Goal: Information Seeking & Learning: Learn about a topic

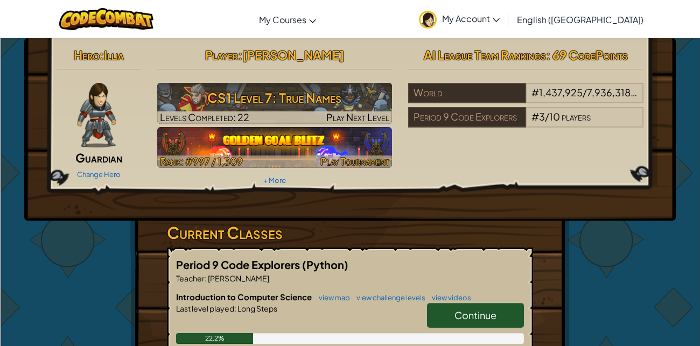
click at [333, 141] on img at bounding box center [274, 147] width 235 height 41
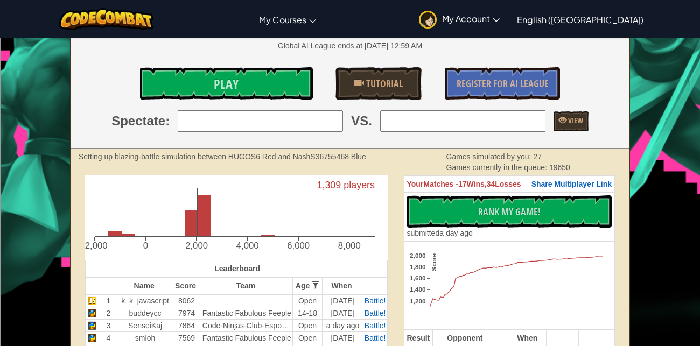
scroll to position [140, 0]
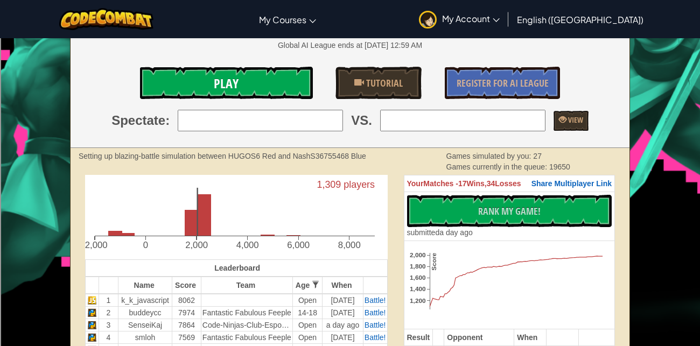
click at [294, 76] on link "Play" at bounding box center [226, 83] width 172 height 32
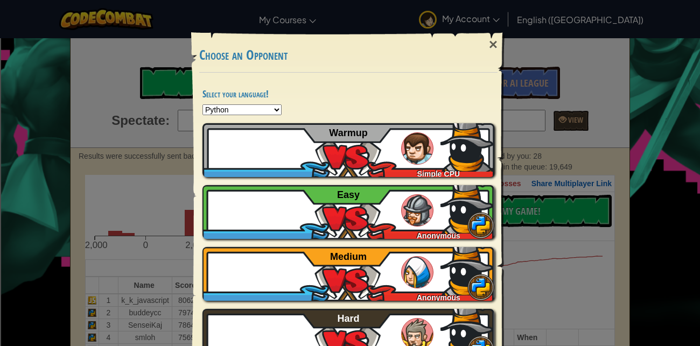
scroll to position [38, 0]
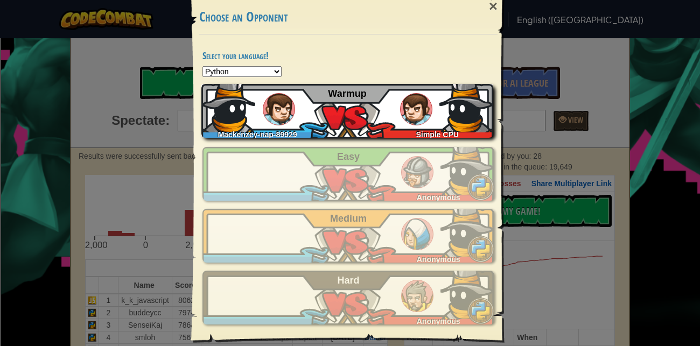
click at [461, 109] on img at bounding box center [466, 106] width 54 height 54
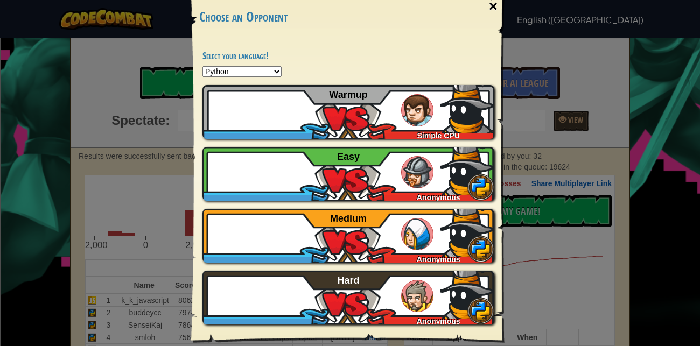
click at [490, 13] on div "×" at bounding box center [493, 6] width 25 height 31
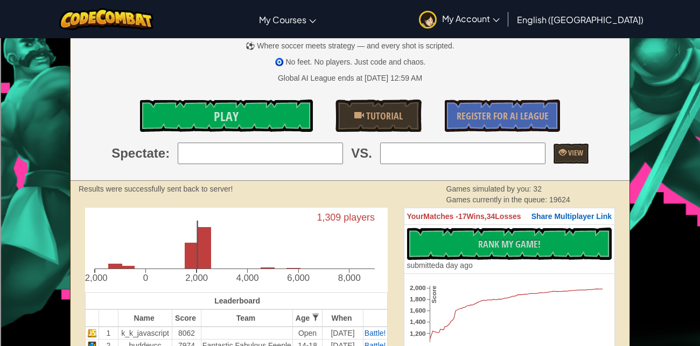
scroll to position [0, 0]
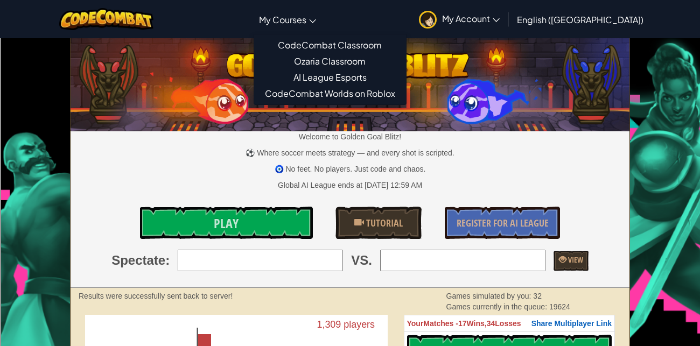
click at [306, 22] on span "My Courses" at bounding box center [282, 19] width 47 height 11
click at [382, 42] on link "CodeCombat Classroom" at bounding box center [330, 45] width 152 height 16
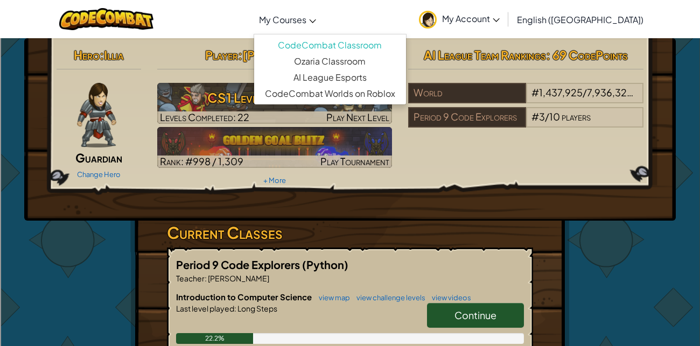
click at [306, 16] on span "My Courses" at bounding box center [282, 19] width 47 height 11
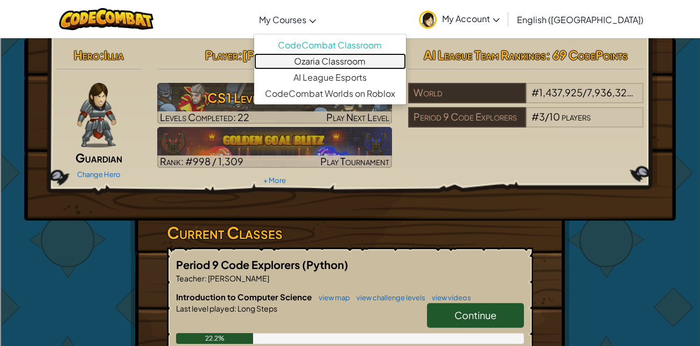
click at [376, 63] on link "Ozaria Classroom" at bounding box center [330, 61] width 152 height 16
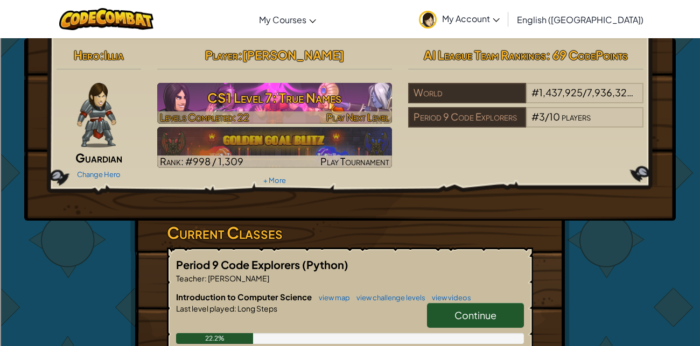
click at [357, 96] on h3 "CS1 Level 7: True Names" at bounding box center [274, 98] width 235 height 24
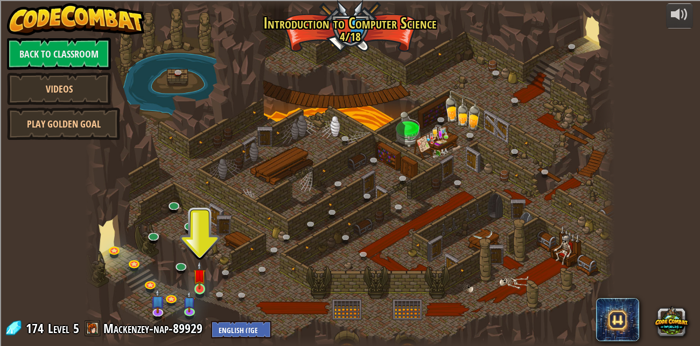
click at [200, 289] on img at bounding box center [199, 275] width 12 height 29
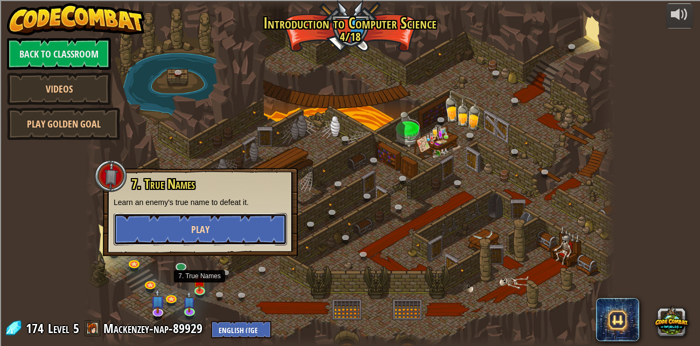
click at [247, 235] on button "Play" at bounding box center [200, 229] width 173 height 32
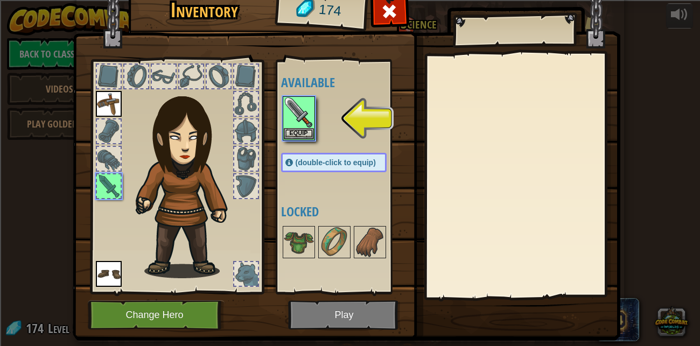
click at [363, 326] on img at bounding box center [346, 145] width 547 height 391
click at [369, 316] on img at bounding box center [346, 145] width 547 height 391
click at [303, 112] on img at bounding box center [299, 112] width 30 height 30
click at [302, 131] on button "Equip" at bounding box center [299, 133] width 30 height 11
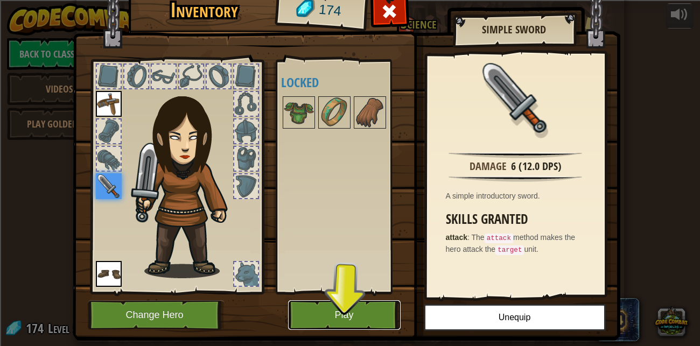
click at [380, 307] on button "Play" at bounding box center [344, 315] width 112 height 30
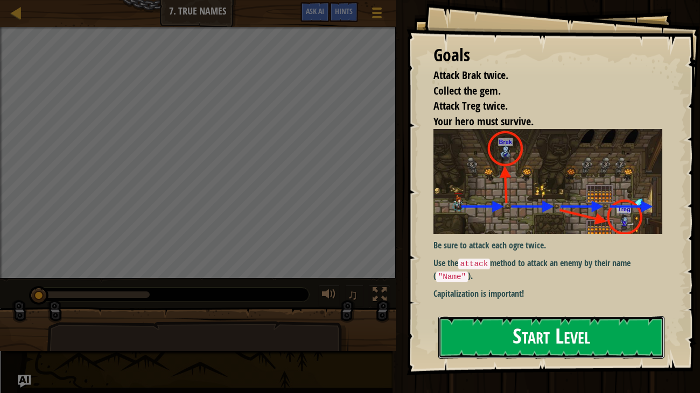
click at [543, 317] on button "Start Level" at bounding box center [551, 338] width 227 height 43
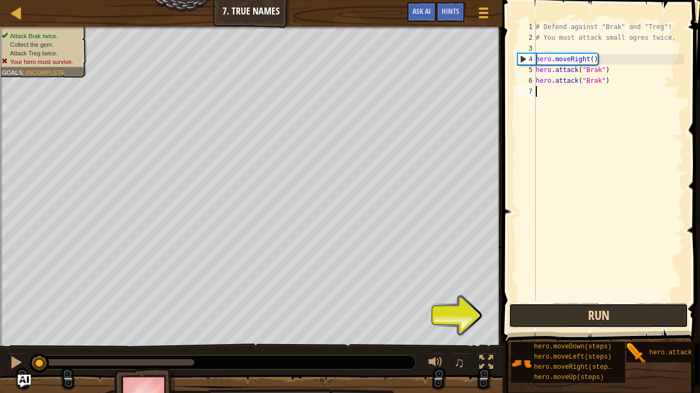
click at [564, 308] on button "Run" at bounding box center [598, 316] width 179 height 25
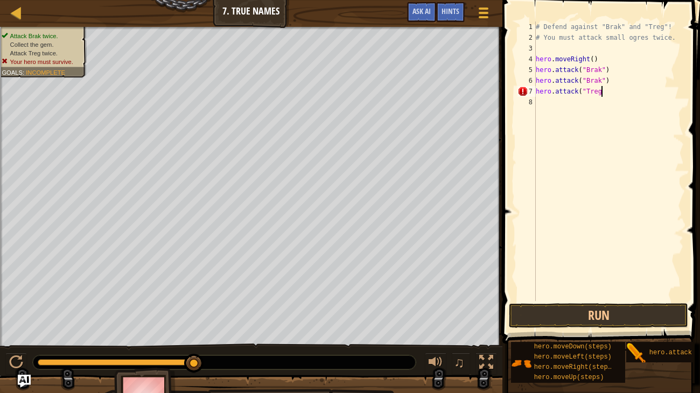
scroll to position [5, 5]
type textarea "hero.attack("Treg")"
click at [536, 93] on div "# Defend against "Brak" and "Treg"! # You must attack small ogres twice. hero .…" at bounding box center [608, 172] width 150 height 301
click at [552, 85] on div "# Defend against "Brak" and "Treg"! # You must attack small ogres twice. hero .…" at bounding box center [610, 172] width 147 height 301
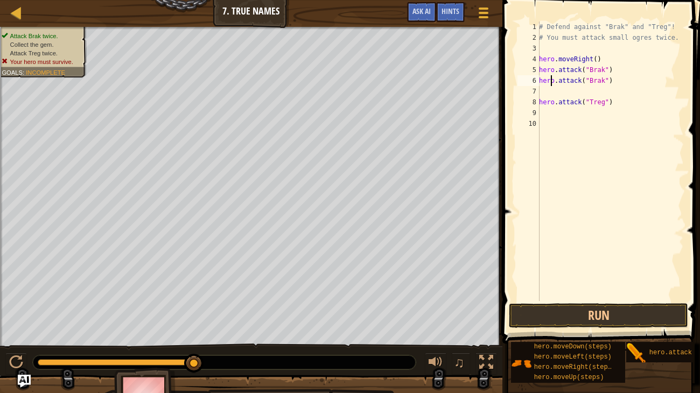
type textarea "hero.attack("Brak")"
click at [556, 90] on div "# Defend against "Brak" and "Treg"! # You must attack small ogres twice. hero .…" at bounding box center [610, 172] width 147 height 301
type textarea "f"
type textarea "i"
drag, startPoint x: 631, startPoint y: 104, endPoint x: 499, endPoint y: 110, distance: 132.0
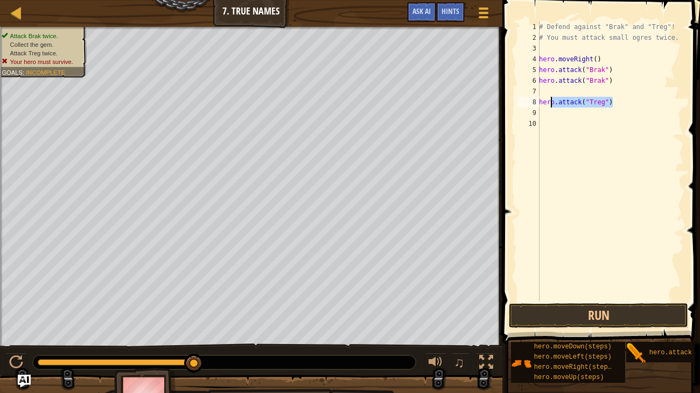
click at [499, 110] on div "1 2 3 4 5 6 7 8 9 10 # Defend against "Brak" and "Treg"! # You must attack smal…" at bounding box center [599, 193] width 201 height 376
click at [558, 102] on div "# Defend against "Brak" and "Treg"! # You must attack small ogres twice. hero .…" at bounding box center [610, 172] width 147 height 301
type textarea "hero.attack("Treg")"
drag, startPoint x: 539, startPoint y: 101, endPoint x: 620, endPoint y: 107, distance: 81.0
click at [620, 107] on div "# Defend against "Brak" and "Treg"! # You must attack small ogres twice. hero .…" at bounding box center [610, 172] width 147 height 301
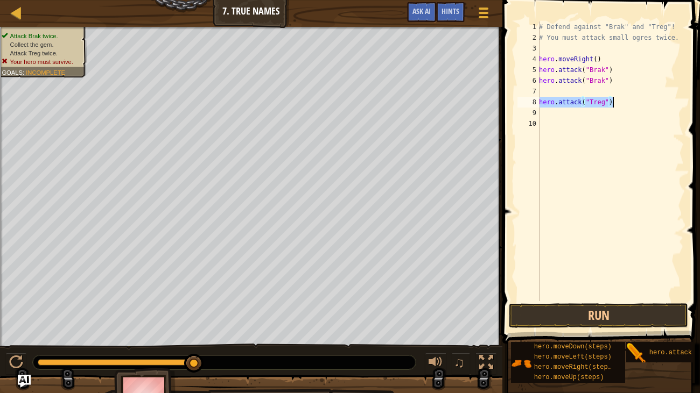
click at [568, 111] on div "# Defend against "Brak" and "Treg"! # You must attack small ogres twice. hero .…" at bounding box center [610, 172] width 147 height 301
paste textarea "hero.attack("Treg")"
type textarea "hero.attack("Treg")"
click at [565, 87] on div "# Defend against "Brak" and "Treg"! # You must attack small ogres twice. hero .…" at bounding box center [610, 172] width 147 height 301
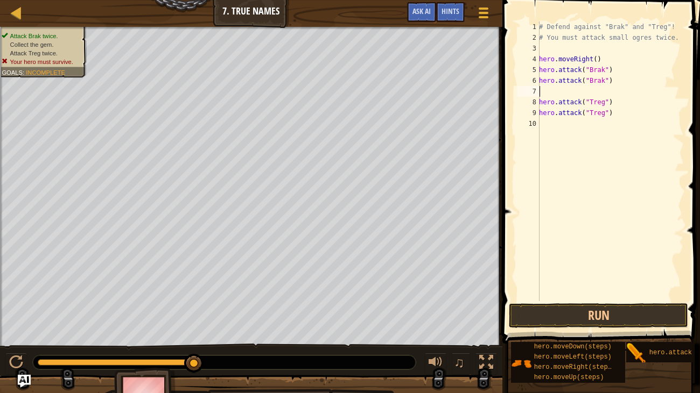
type textarea "j"
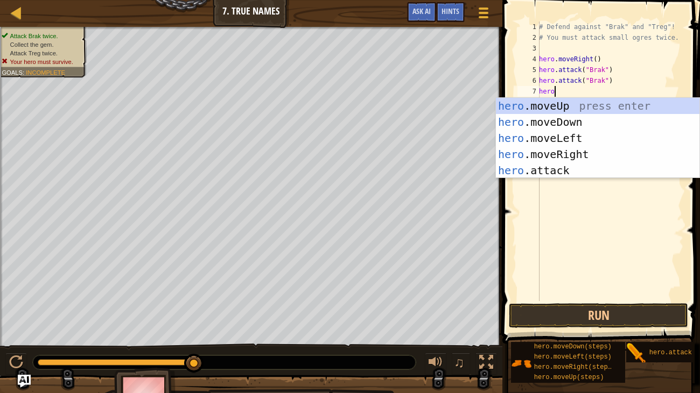
type textarea "hero."
click at [585, 153] on div "hero. moveUp press enter hero. moveDown press enter hero. moveLeft press enter …" at bounding box center [597, 154] width 203 height 113
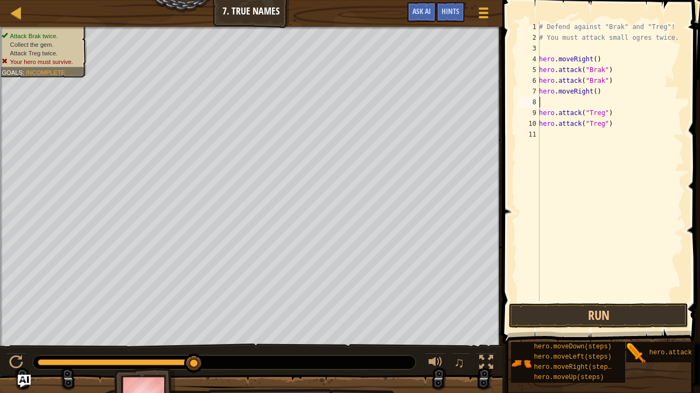
scroll to position [5, 0]
click at [606, 309] on button "Run" at bounding box center [598, 316] width 179 height 25
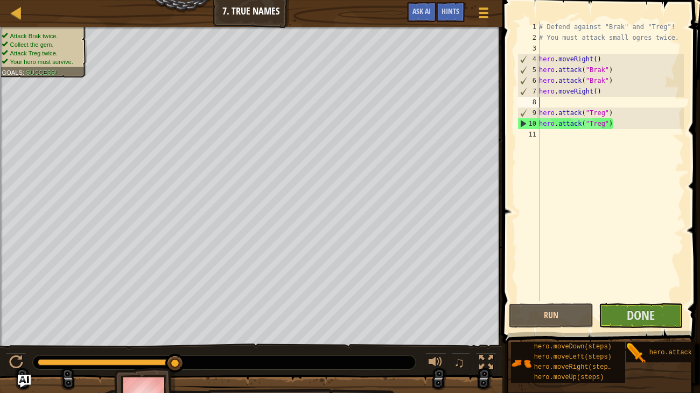
click at [595, 140] on div "# Defend against "Brak" and "Treg"! # You must attack small ogres twice. hero .…" at bounding box center [610, 172] width 147 height 301
click at [628, 318] on span "Done" at bounding box center [641, 315] width 28 height 17
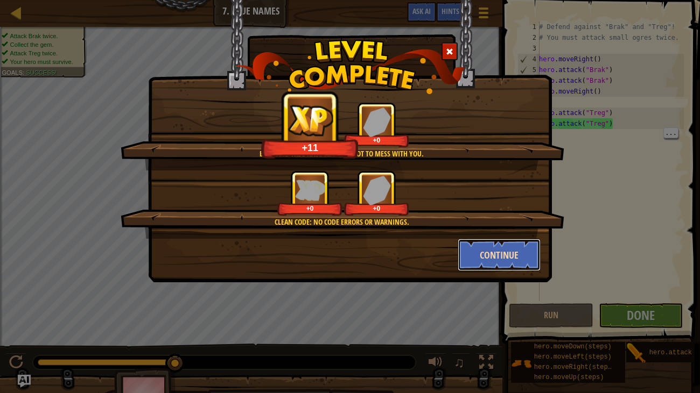
click at [498, 257] on button "Continue" at bounding box center [499, 255] width 83 height 32
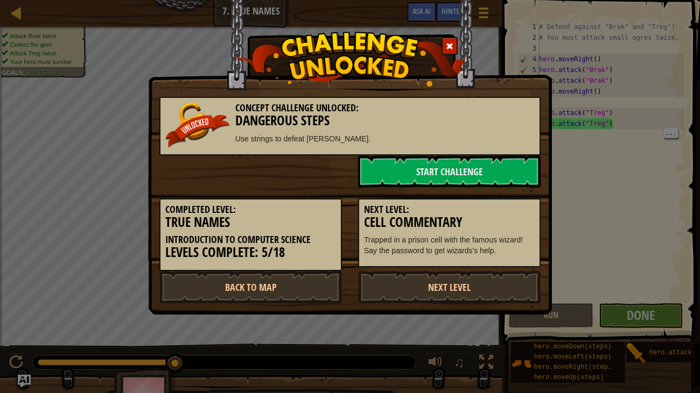
click at [502, 258] on div "Next Level: Cell Commentary Trapped in a prison cell with the famous wizard! Sa…" at bounding box center [449, 233] width 182 height 69
click at [507, 175] on link "Start Challenge" at bounding box center [449, 172] width 182 height 32
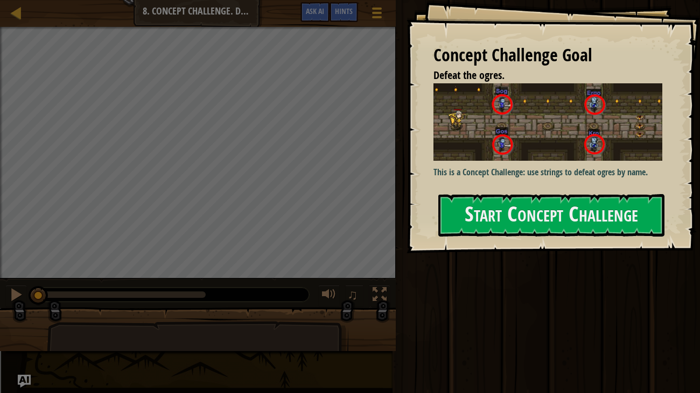
click at [695, 181] on div "Concept Challenge Goal Defeat the ogres. This is a Concept Challenge: use strin…" at bounding box center [553, 127] width 294 height 254
click at [614, 222] on button "Start Concept Challenge" at bounding box center [551, 215] width 227 height 43
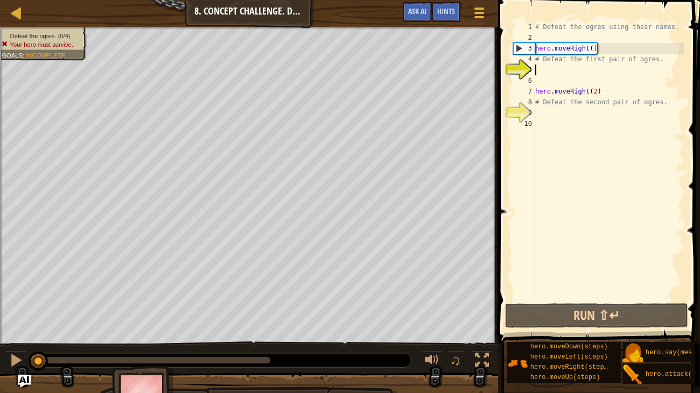
click at [633, 80] on div "# Defeat the ogres using their names. hero . moveRight ( ) # Defeat the first p…" at bounding box center [608, 172] width 151 height 301
click at [611, 69] on div "# Defeat the ogres using their names. hero . moveRight ( ) # Defeat the first p…" at bounding box center [608, 172] width 151 height 301
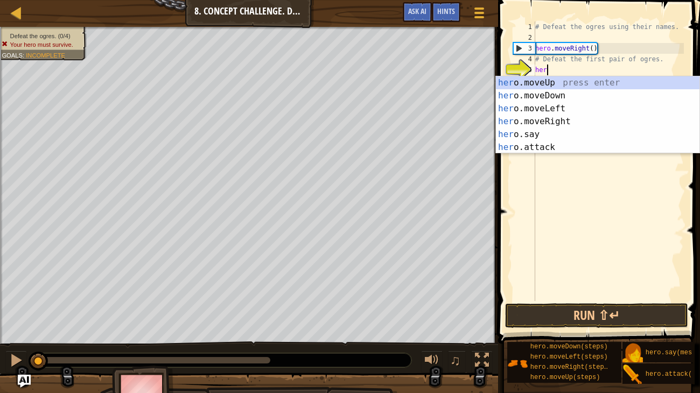
scroll to position [5, 0]
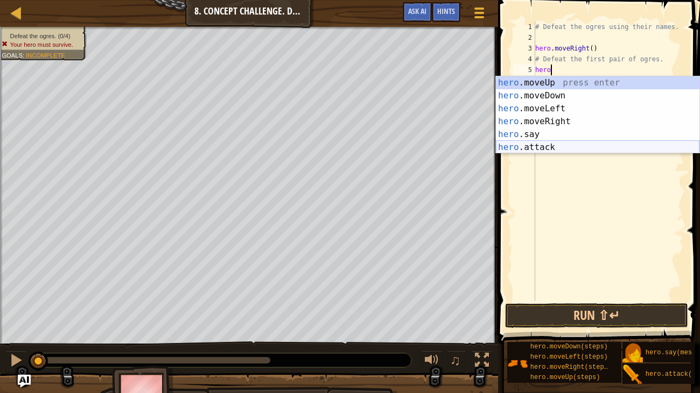
click at [524, 149] on div "hero .moveUp press enter hero .moveDown press enter hero .moveLeft press enter …" at bounding box center [597, 127] width 203 height 103
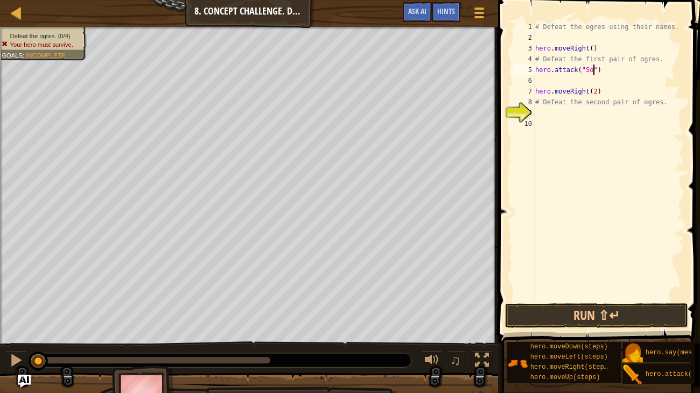
scroll to position [5, 5]
type textarea "hero.attack("Sog")"
click at [546, 81] on div "# Defeat the ogres using their names. hero . moveRight ( ) # Defeat the first p…" at bounding box center [608, 172] width 151 height 301
type textarea "hero.attack("Gos")"
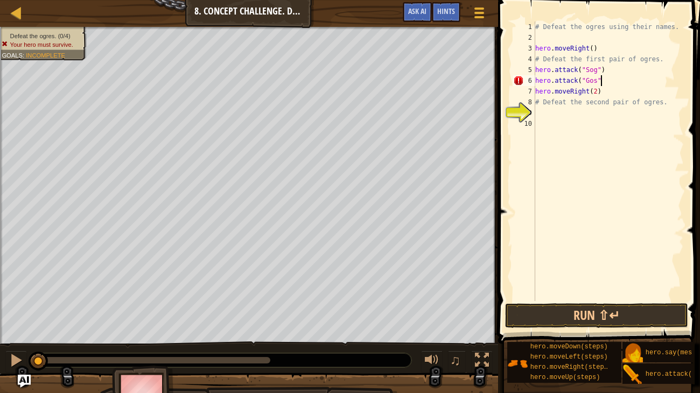
scroll to position [5, 5]
click at [558, 116] on div "# Defeat the ogres using their names. hero . moveRight ( ) # Defeat the first p…" at bounding box center [608, 172] width 151 height 301
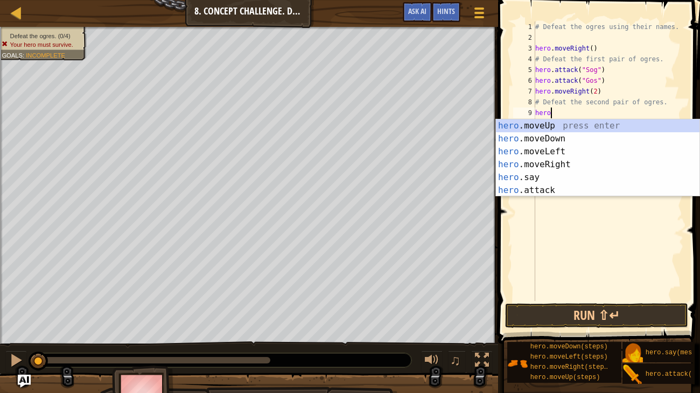
scroll to position [5, 0]
click at [606, 185] on div "hero .moveUp press enter hero .moveDown press enter hero .moveLeft press enter …" at bounding box center [597, 170] width 203 height 103
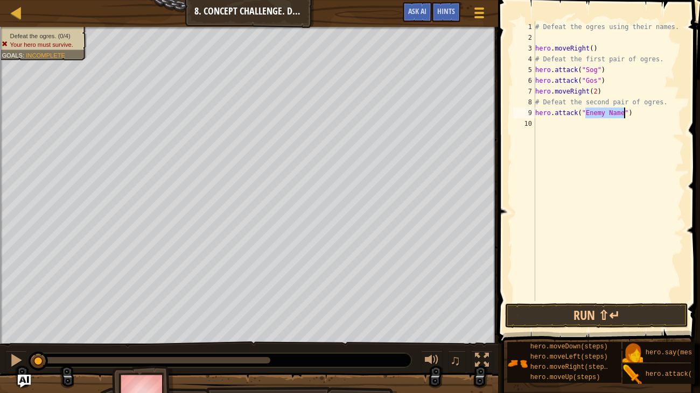
click at [614, 114] on div "# Defeat the ogres using their names. hero . moveRight ( ) # Defeat the first p…" at bounding box center [608, 162] width 151 height 280
click at [614, 114] on div "# Defeat the ogres using their names. hero . moveRight ( ) # Defeat the first p…" at bounding box center [608, 172] width 151 height 301
type textarea "hero.attack("Ergo")"
click at [619, 125] on div "# Defeat the ogres using their names. hero . moveRight ( ) # Defeat the first p…" at bounding box center [608, 172] width 151 height 301
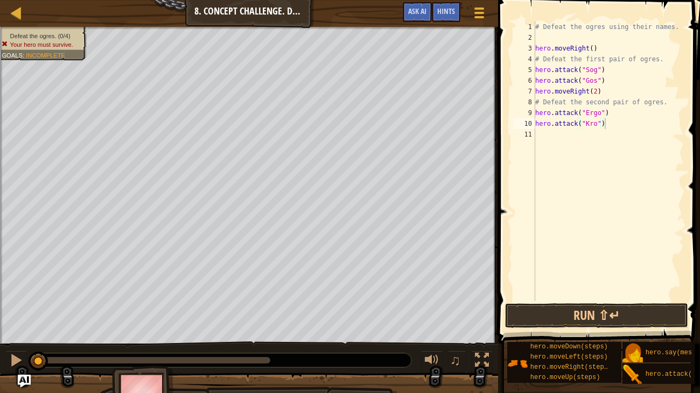
click at [573, 329] on span at bounding box center [600, 157] width 210 height 376
click at [568, 323] on button "Run ⇧↵" at bounding box center [596, 316] width 183 height 25
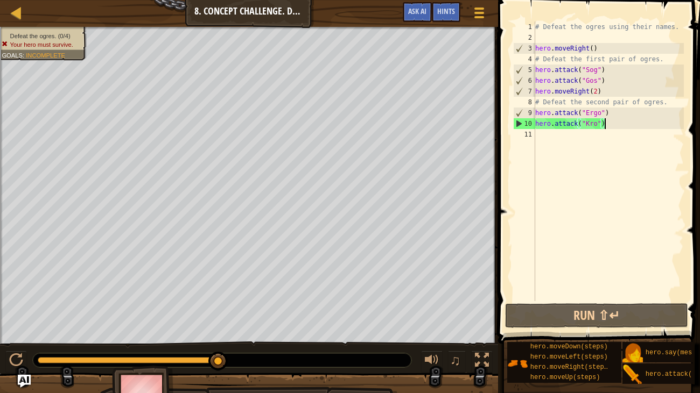
click at [614, 69] on div "# Defeat the ogres using their names. hero . moveRight ( ) # Defeat the first p…" at bounding box center [608, 172] width 151 height 301
type textarea "hero.attack("Sog")"
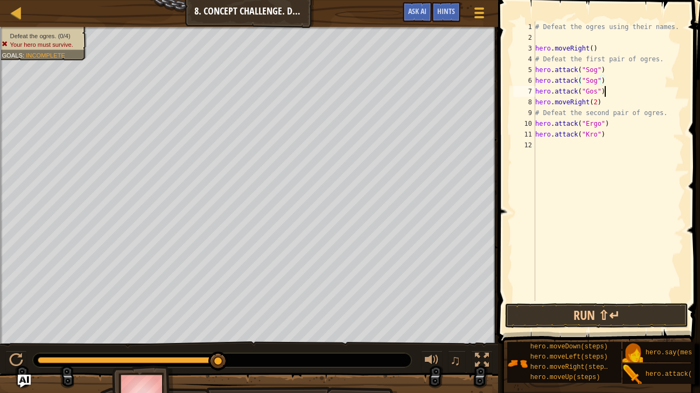
click at [622, 95] on div "# Defeat the ogres using their names. hero . moveRight ( ) # Defeat the first p…" at bounding box center [608, 172] width 151 height 301
type textarea "hero.attack("Gos")"
click at [585, 103] on div "# Defeat the ogres using their names. hero . moveRight ( ) # Defeat the first p…" at bounding box center [608, 172] width 151 height 301
click at [608, 104] on div "# Defeat the ogres using their names. hero . moveRight ( ) # Defeat the first p…" at bounding box center [608, 172] width 151 height 301
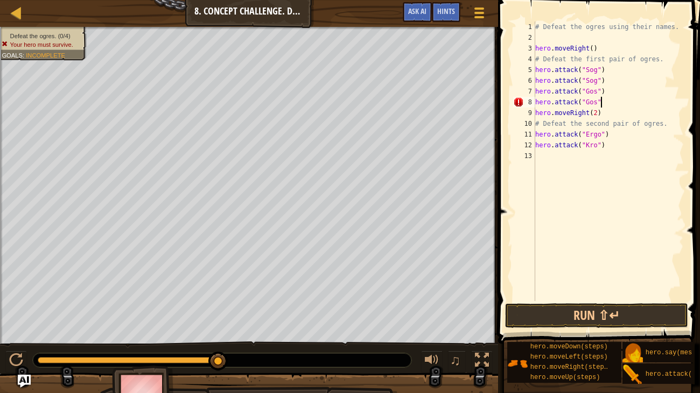
scroll to position [5, 5]
drag, startPoint x: 615, startPoint y: 137, endPoint x: 526, endPoint y: 139, distance: 88.8
click at [526, 139] on div "hero.attack("Gos") 1 2 3 4 5 6 7 8 9 10 11 12 13 # Defeat the ogres using their…" at bounding box center [597, 162] width 173 height 280
type textarea "hero.attack("Ergo")"
click at [624, 129] on div "# Defeat the ogres using their names. hero . moveRight ( ) # Defeat the first p…" at bounding box center [608, 162] width 151 height 280
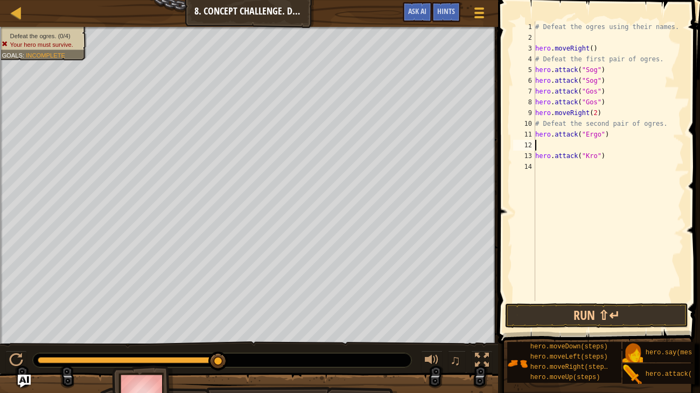
scroll to position [5, 0]
paste textarea "hero.attack("Ergo")"
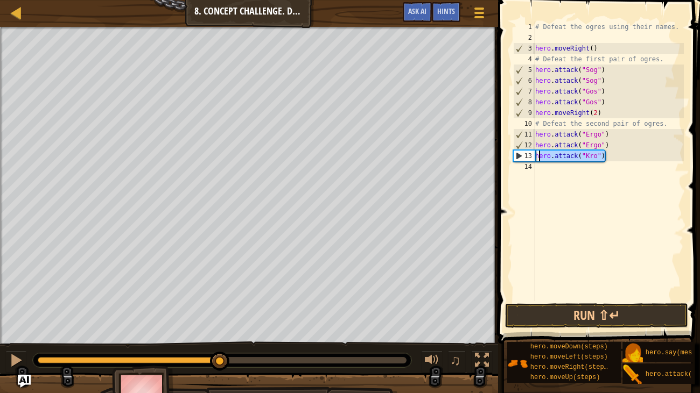
drag, startPoint x: 637, startPoint y: 160, endPoint x: 537, endPoint y: 159, distance: 99.6
click at [537, 159] on div "# Defeat the ogres using their names. hero . moveRight ( ) # Defeat the first p…" at bounding box center [608, 172] width 151 height 301
click at [617, 146] on div "# Defeat the ogres using their names. hero . moveRight ( ) # Defeat the first p…" at bounding box center [608, 172] width 151 height 301
drag, startPoint x: 616, startPoint y: 156, endPoint x: 521, endPoint y: 154, distance: 95.8
click at [521, 154] on div "hero.attack("Ergo") 1 2 3 4 5 6 7 8 9 10 11 12 13 14 # Defeat the ogres using t…" at bounding box center [597, 162] width 173 height 280
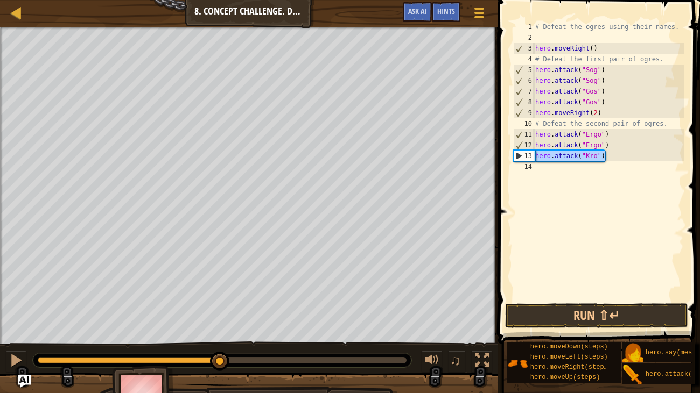
type textarea "hero.attack("Kro")"
click at [570, 173] on div "# Defeat the ogres using their names. hero . moveRight ( ) # Defeat the first p…" at bounding box center [608, 172] width 151 height 301
paste textarea "hero.attack("Kro")"
type textarea "hero.attack("Kro")"
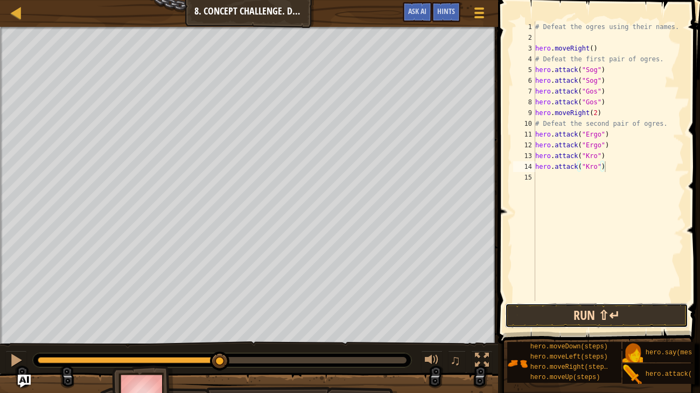
click at [587, 320] on button "Run ⇧↵" at bounding box center [596, 316] width 183 height 25
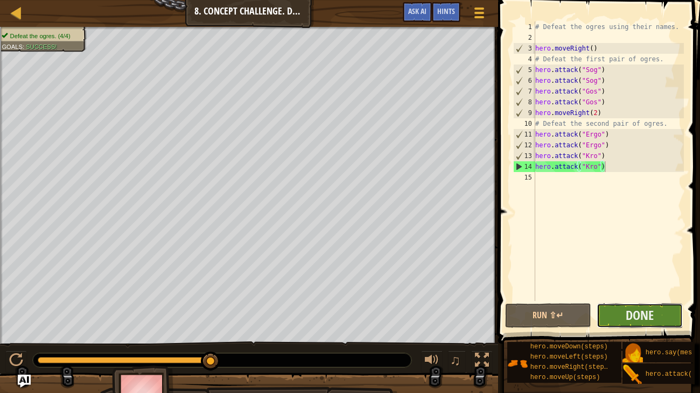
click at [658, 324] on button "Done" at bounding box center [639, 316] width 86 height 25
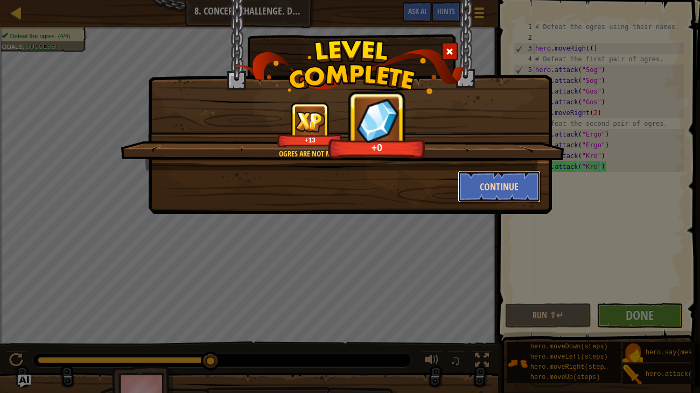
click at [475, 199] on button "Continue" at bounding box center [499, 187] width 83 height 32
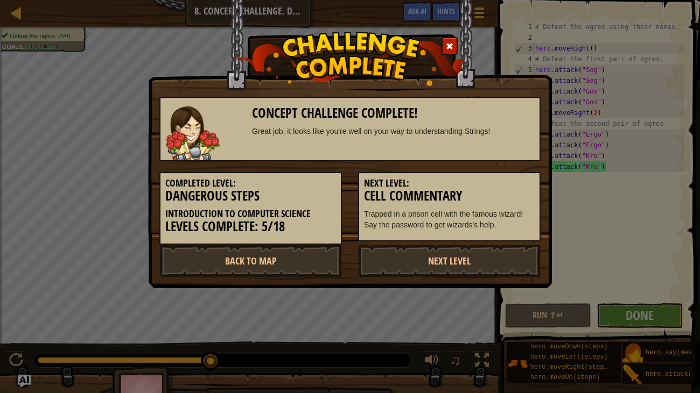
click at [477, 197] on h3 "Cell Commentary" at bounding box center [449, 196] width 171 height 15
click at [498, 258] on link "Next Level" at bounding box center [449, 261] width 182 height 32
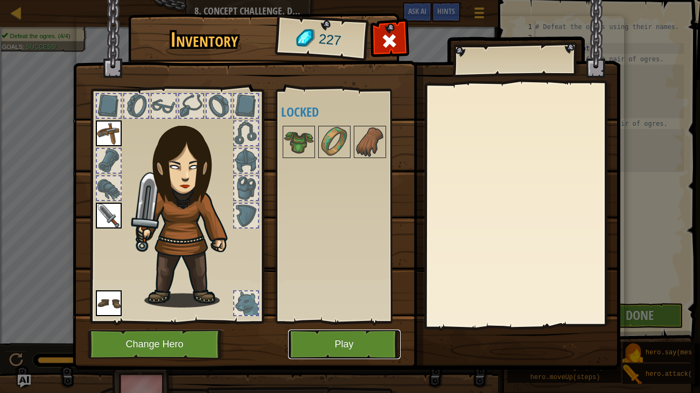
click at [376, 346] on button "Play" at bounding box center [344, 345] width 112 height 30
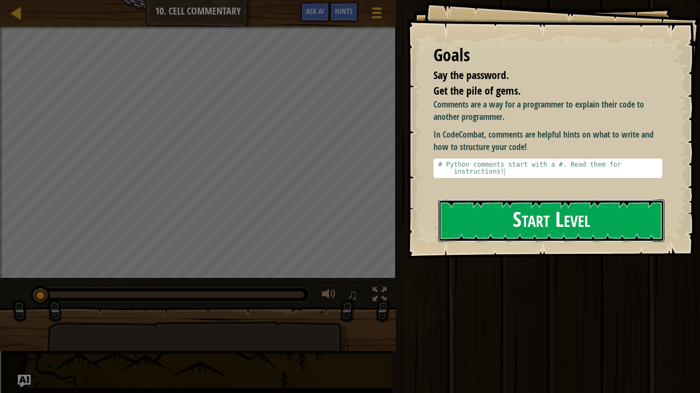
click at [610, 200] on button "Start Level" at bounding box center [551, 221] width 227 height 43
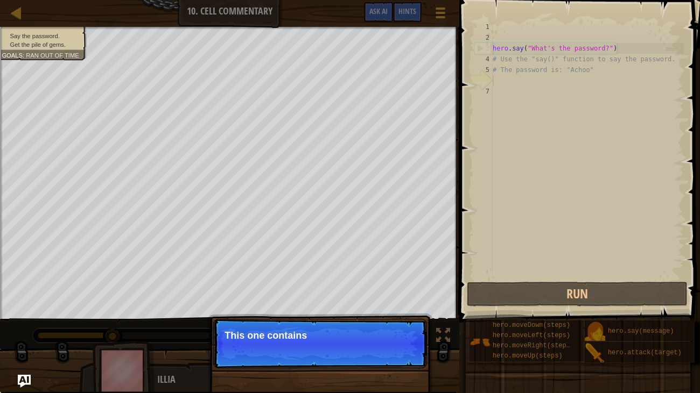
click at [571, 37] on div "hero . say ( "What's the password?" ) # Use the "say()" function to say the pas…" at bounding box center [586, 162] width 193 height 280
click at [573, 67] on div "hero . say ( "What's the password?" ) # Use the "say()" function to say the pas…" at bounding box center [586, 162] width 193 height 280
type textarea "# The password is: "Achoo""
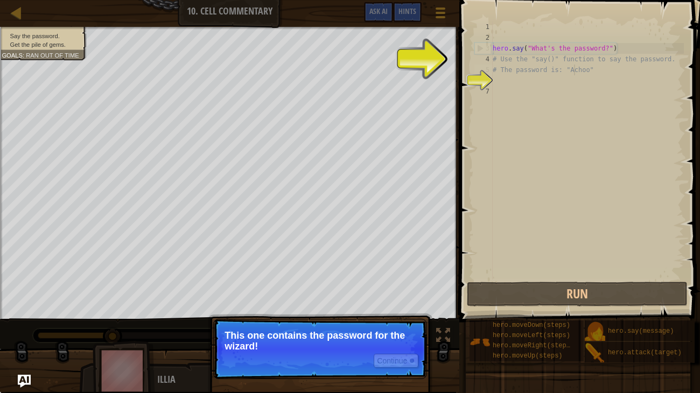
click at [388, 332] on p "This one contains the password for the wizard!" at bounding box center [319, 341] width 191 height 22
click at [389, 346] on button "Continue" at bounding box center [396, 361] width 45 height 14
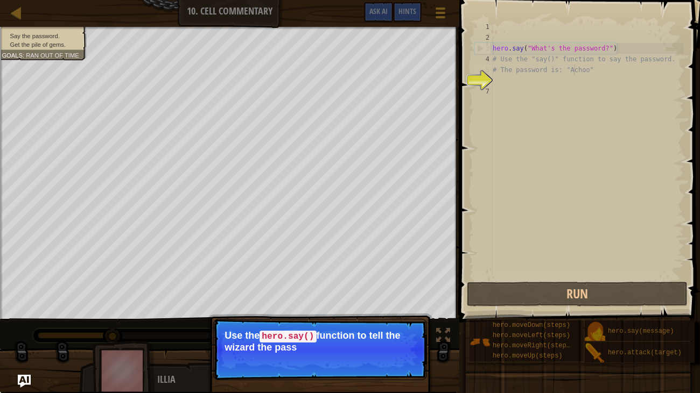
click at [386, 346] on p "Continue Use the hero.say() function to tell the wizard the pass" at bounding box center [320, 349] width 214 height 61
click at [500, 89] on div "hero . say ( "What's the password?" ) # Use the "say()" function to say the pas…" at bounding box center [586, 162] width 193 height 280
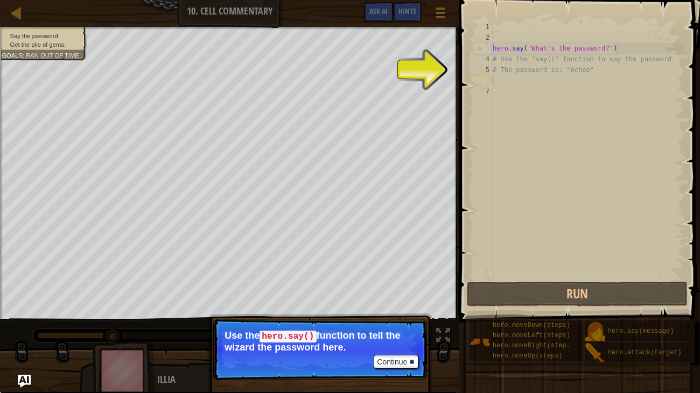
click at [496, 84] on div "hero . say ( "What's the password?" ) # Use the "say()" function to say the pas…" at bounding box center [586, 162] width 193 height 280
click at [501, 87] on div "hero . say ( "What's the password?" ) # Use the "say()" function to say the pas…" at bounding box center [586, 162] width 193 height 280
click at [391, 346] on button "Continue" at bounding box center [396, 362] width 45 height 14
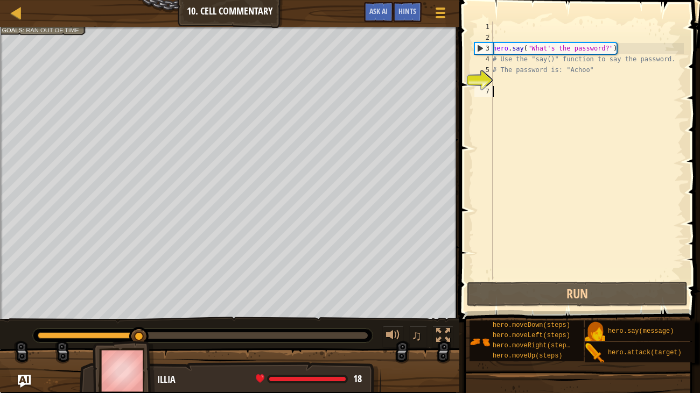
click at [526, 74] on div "hero . say ( "What's the password?" ) # Use the "say()" function to say the pas…" at bounding box center [586, 162] width 193 height 280
type textarea "# The password is: "Achoo""
click at [526, 80] on div "hero . say ( "What's the password?" ) # Use the "say()" function to say the pas…" at bounding box center [586, 162] width 193 height 280
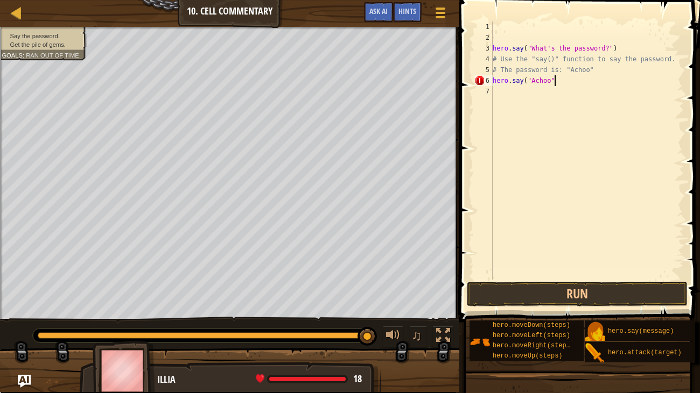
scroll to position [5, 4]
type textarea "hero.say("Achoo")"
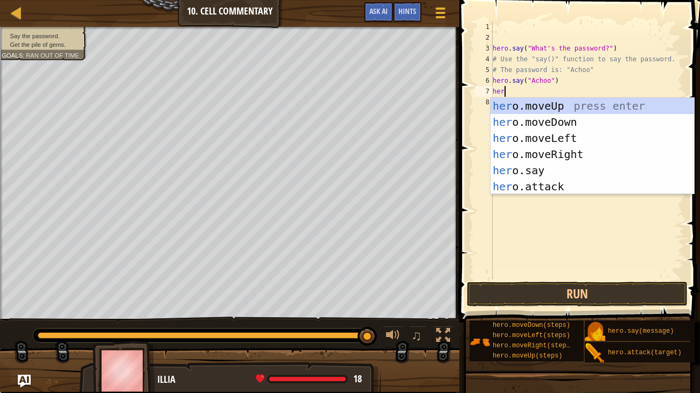
type textarea "hero"
click at [582, 151] on div "hero .moveUp press enter hero .moveDown press enter hero .moveLeft press enter …" at bounding box center [591, 162] width 203 height 129
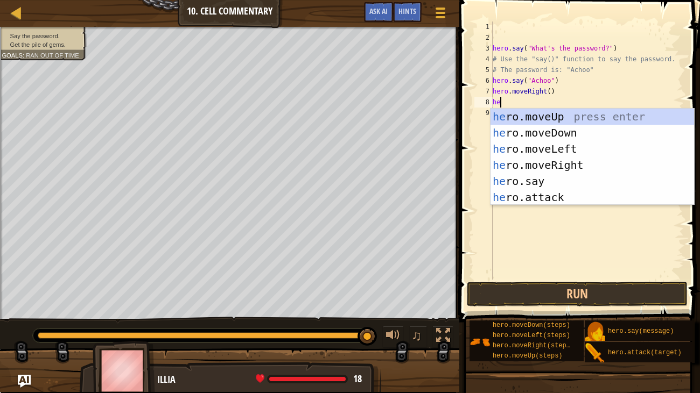
type textarea "hero"
click at [575, 117] on div "hero .moveUp press enter hero .moveDown press enter hero .moveLeft press enter …" at bounding box center [591, 173] width 203 height 129
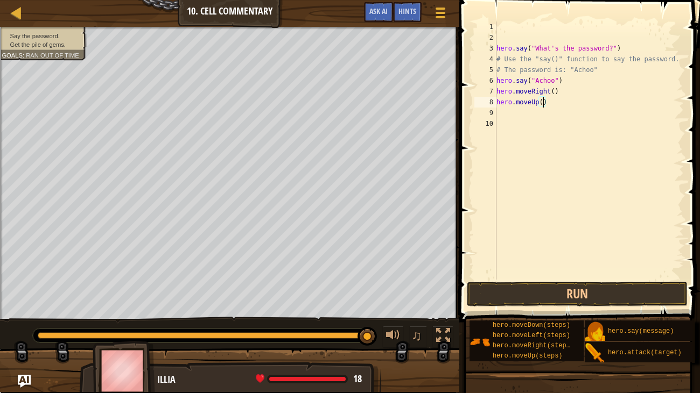
click at [541, 103] on div "hero . say ( "What's the password?" ) # Use the "say()" function to say the pas…" at bounding box center [589, 162] width 190 height 280
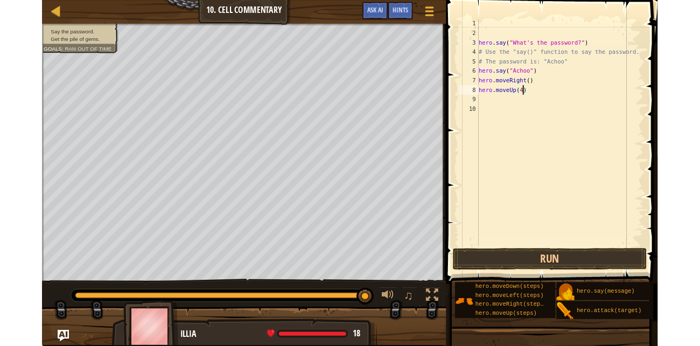
scroll to position [5, 3]
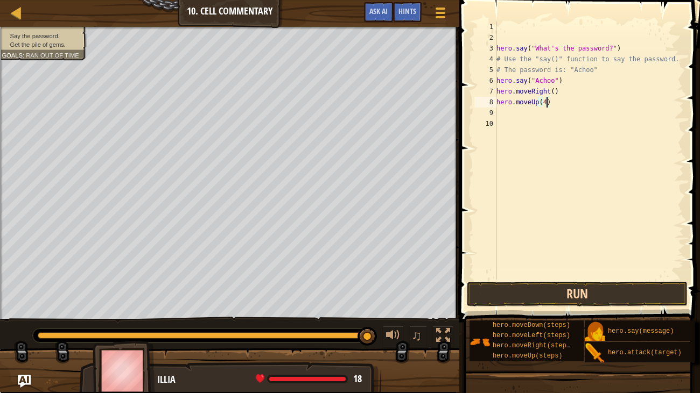
type textarea "hero.moveUp(4)"
click at [615, 297] on button "Run" at bounding box center [577, 294] width 221 height 25
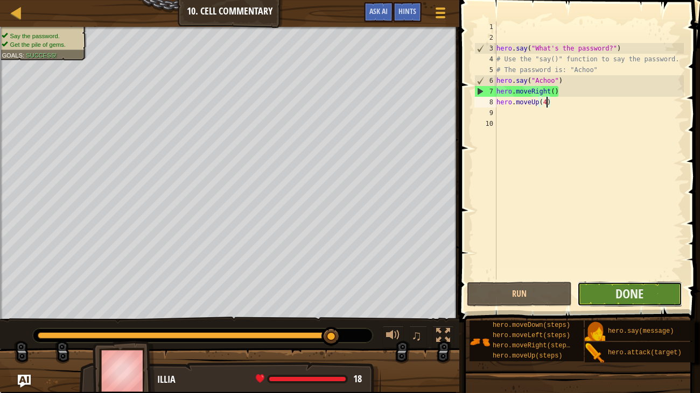
click at [664, 306] on button "Done" at bounding box center [629, 294] width 105 height 25
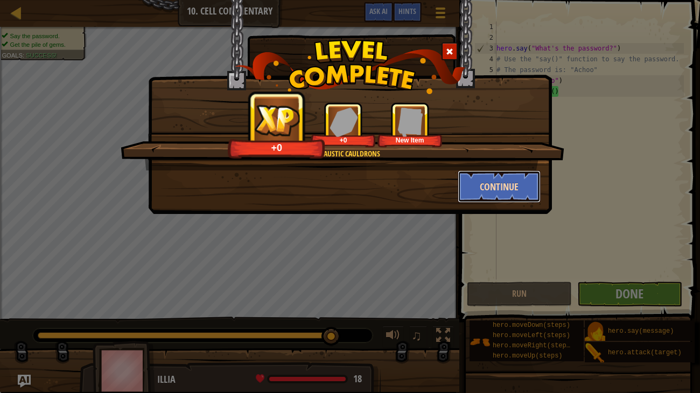
click at [525, 193] on button "Continue" at bounding box center [499, 187] width 83 height 32
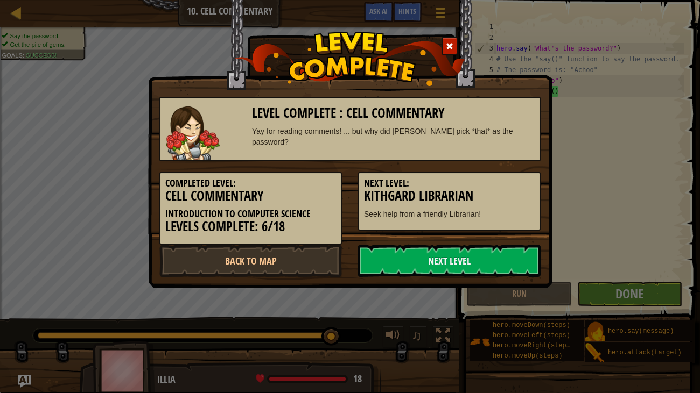
click at [481, 240] on div "Completed Level: Cell Commentary Introduction to Computer Science Levels Comple…" at bounding box center [349, 202] width 397 height 83
